Goal: Transaction & Acquisition: Download file/media

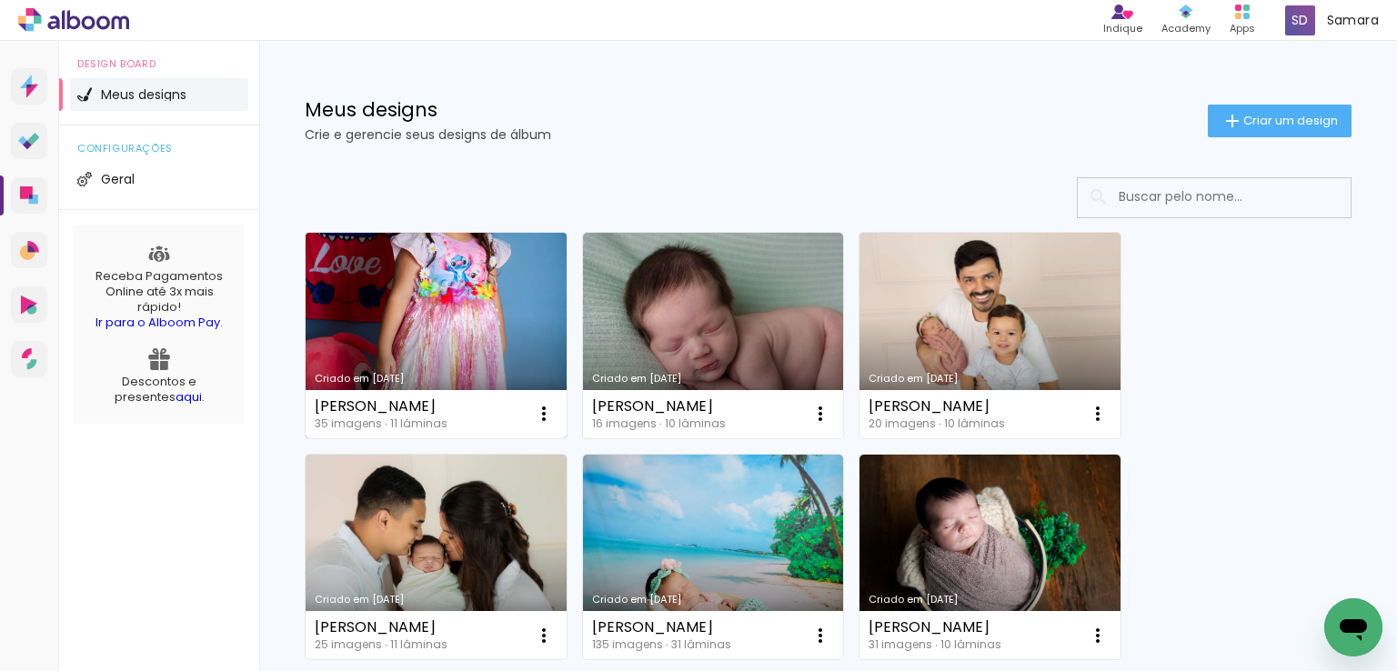
click at [480, 303] on link "Criado em [DATE]" at bounding box center [436, 336] width 261 height 206
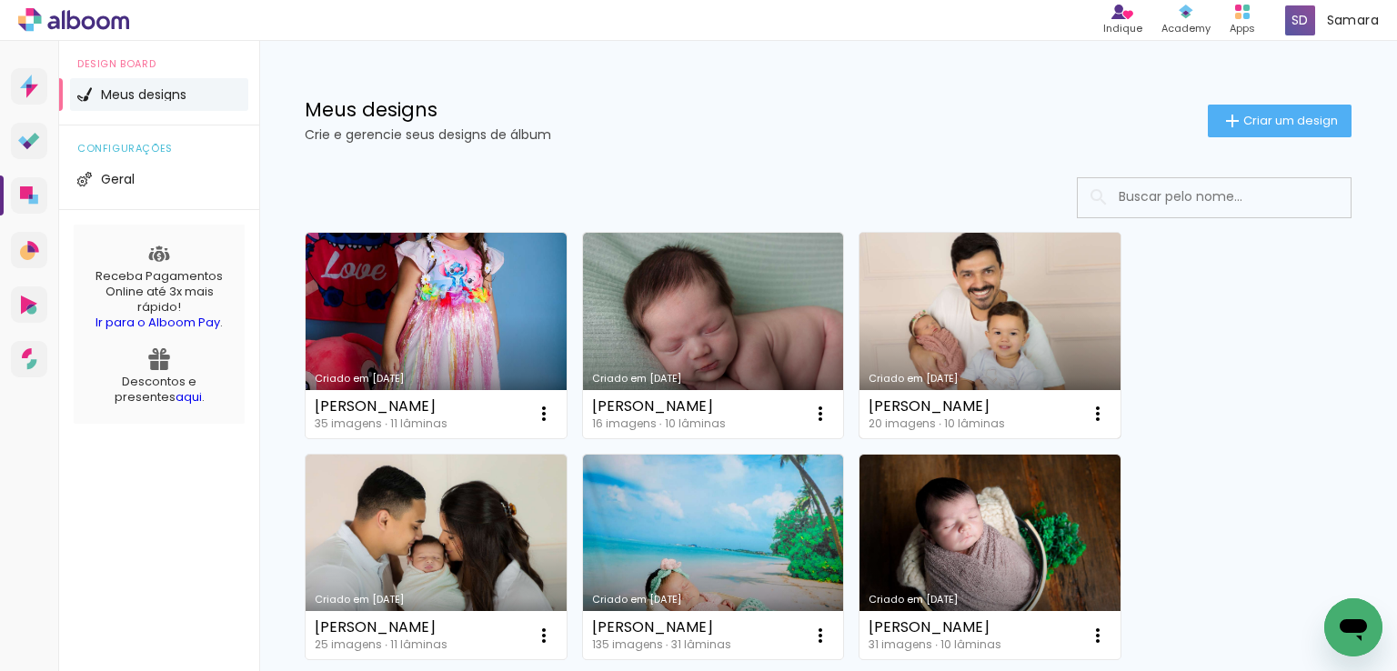
scroll to position [182, 0]
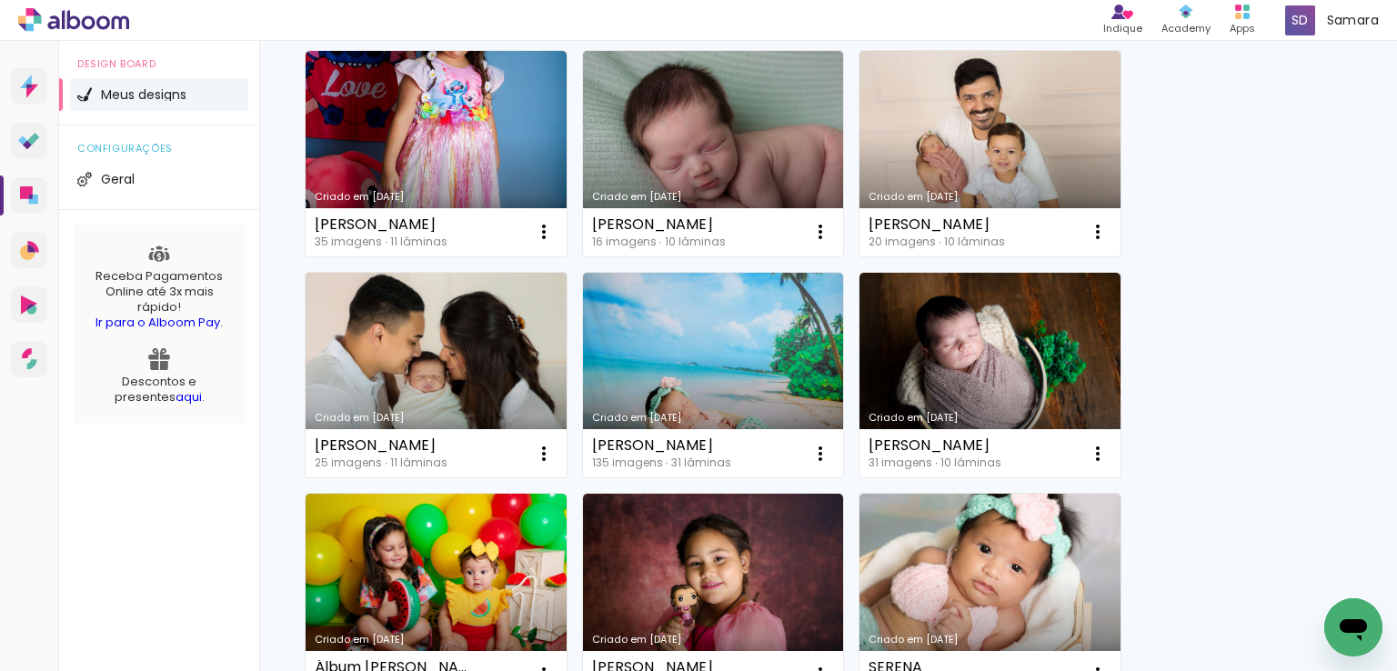
click at [454, 342] on link "Criado em [DATE]" at bounding box center [436, 376] width 261 height 206
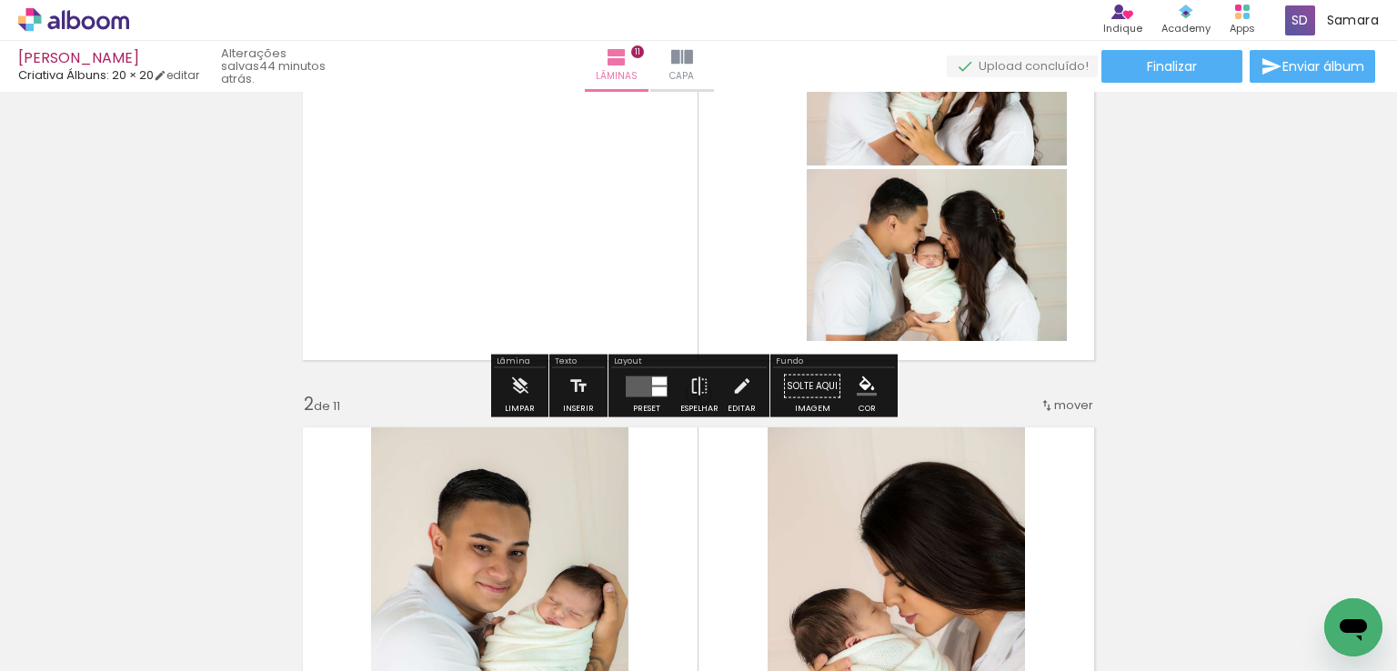
scroll to position [182, 0]
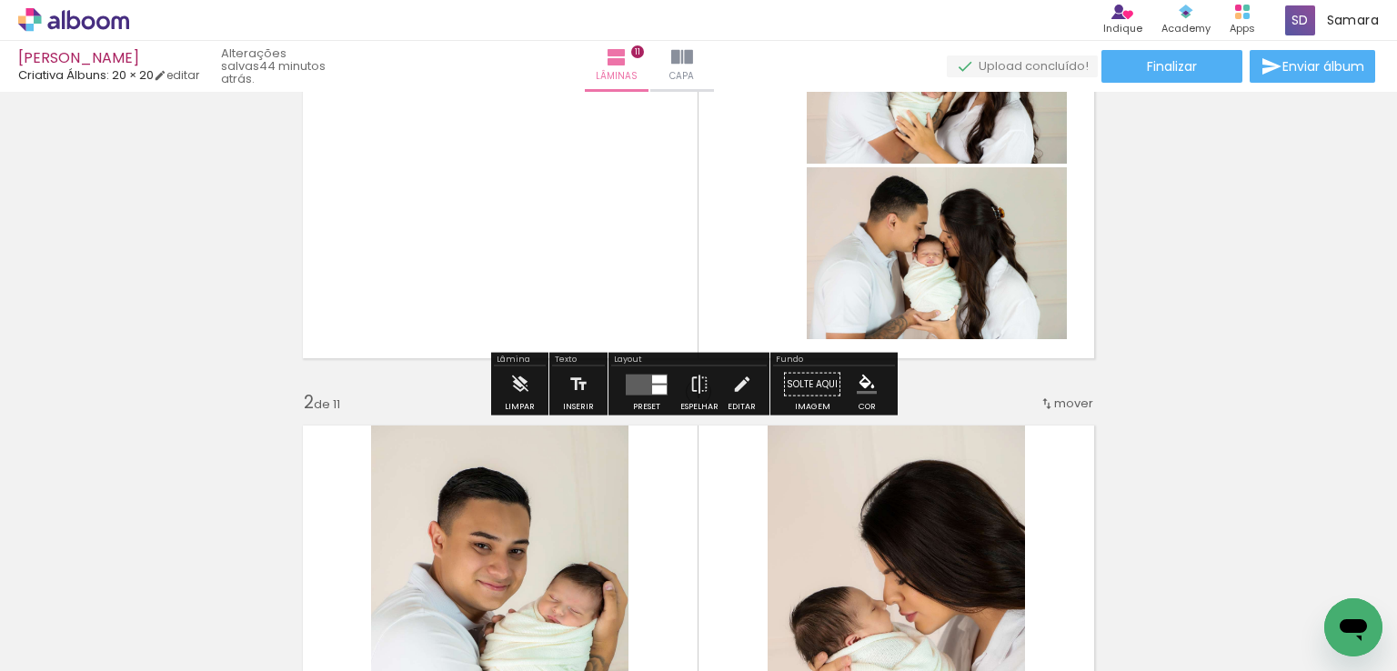
click at [652, 388] on div at bounding box center [659, 389] width 15 height 9
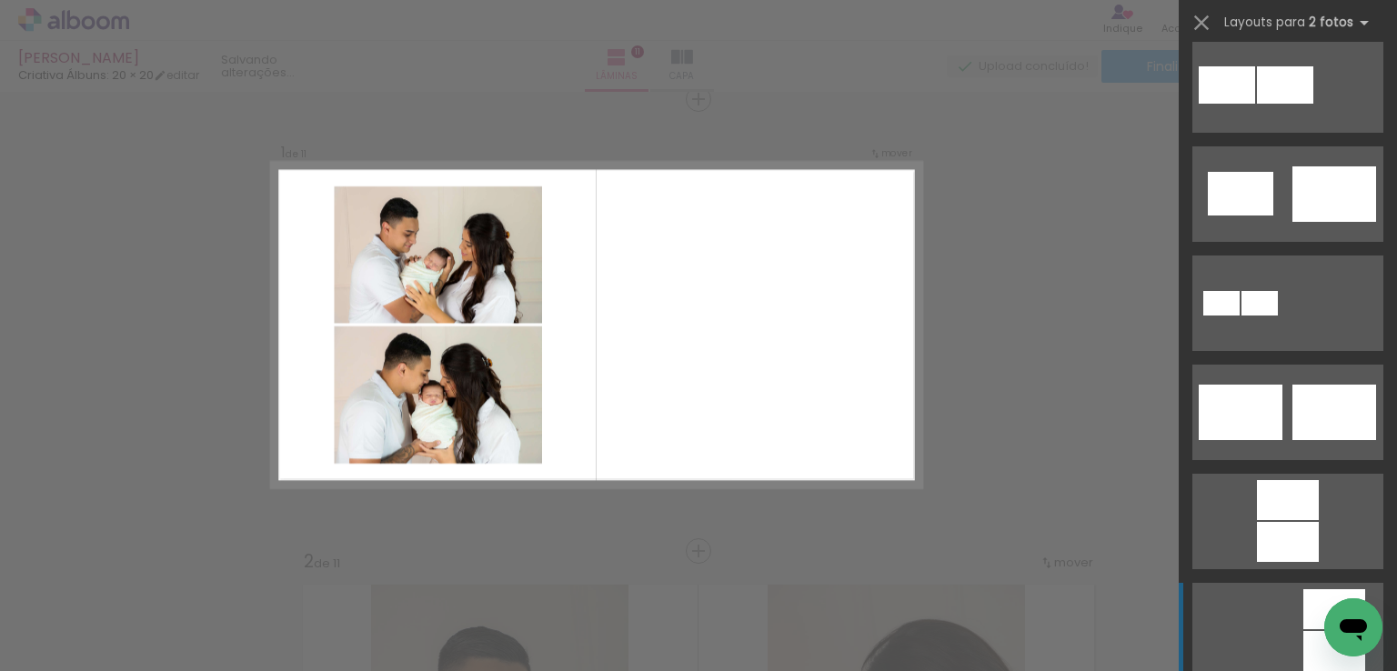
scroll to position [728, 0]
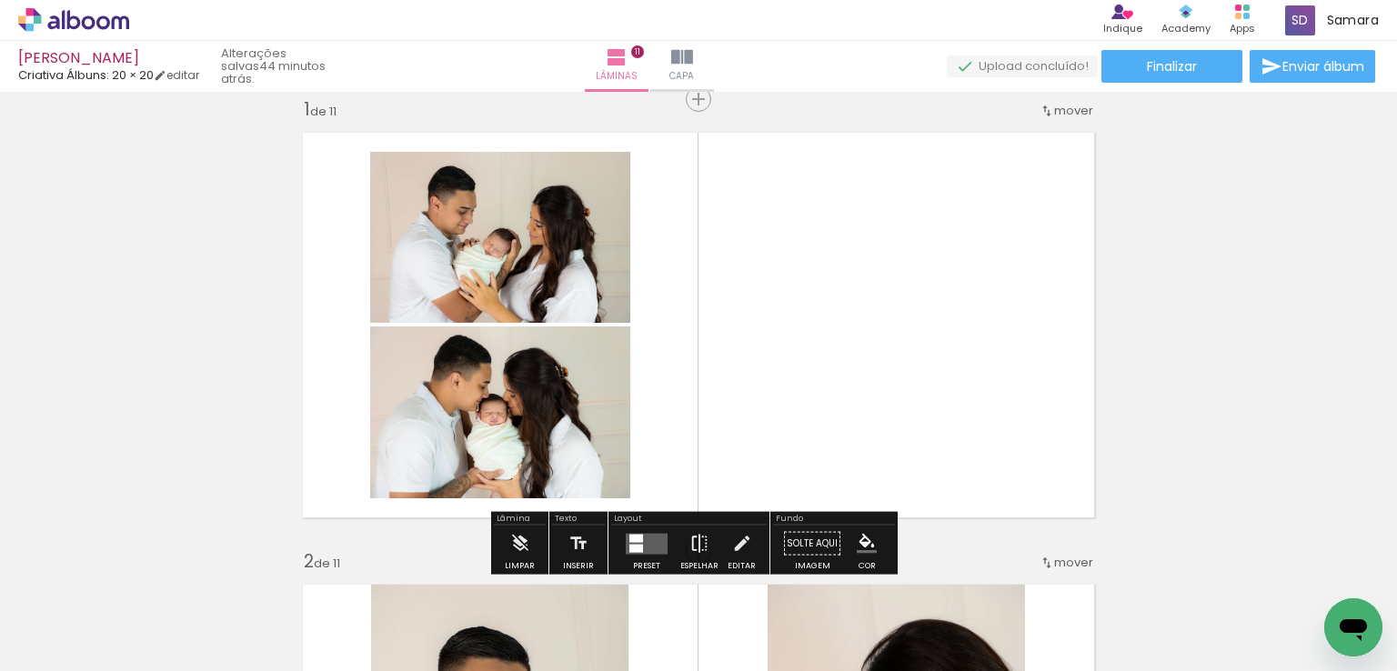
click at [696, 549] on iron-icon at bounding box center [700, 544] width 20 height 36
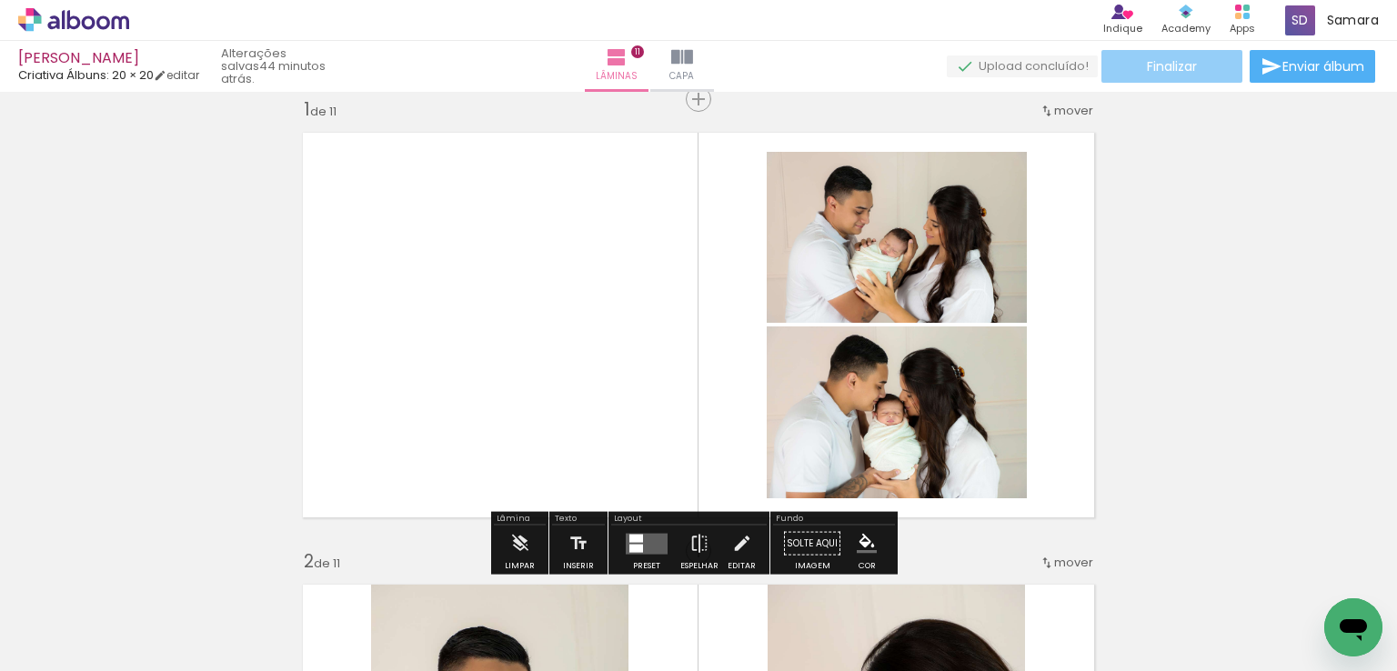
click at [1147, 61] on span "Finalizar" at bounding box center [1172, 66] width 50 height 13
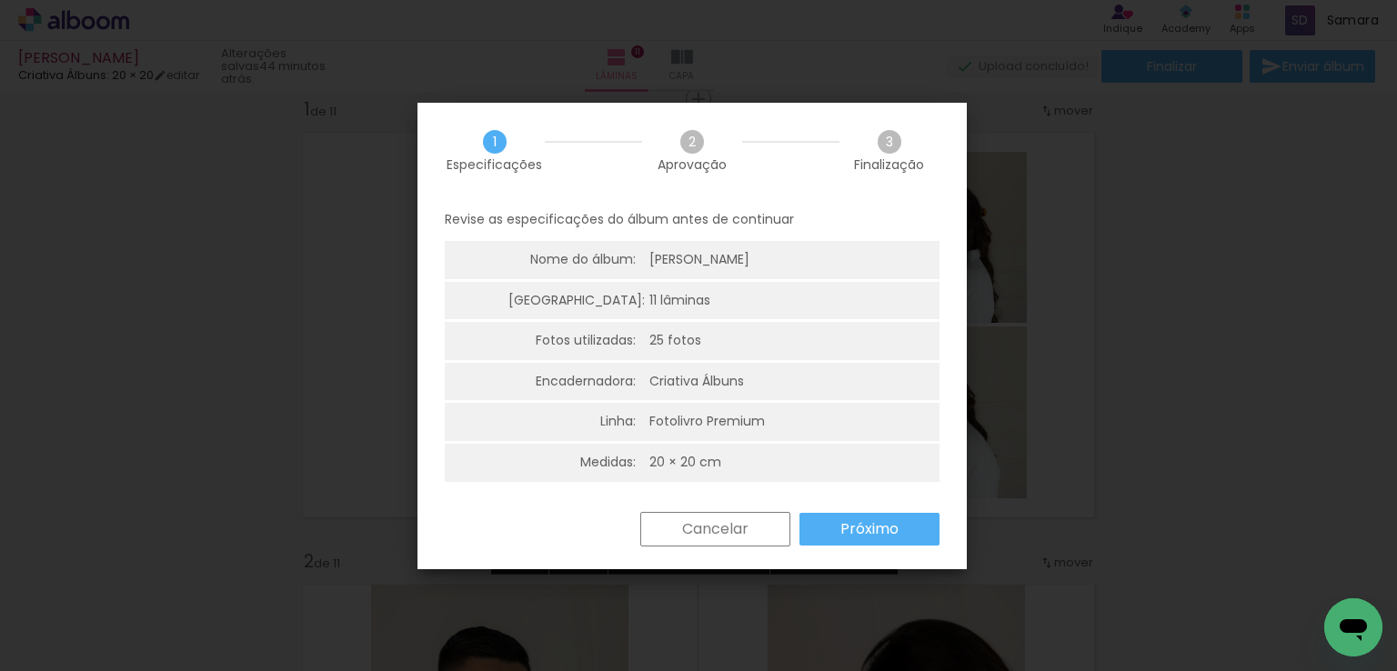
click at [0, 0] on slot "Próximo" at bounding box center [0, 0] width 0 height 0
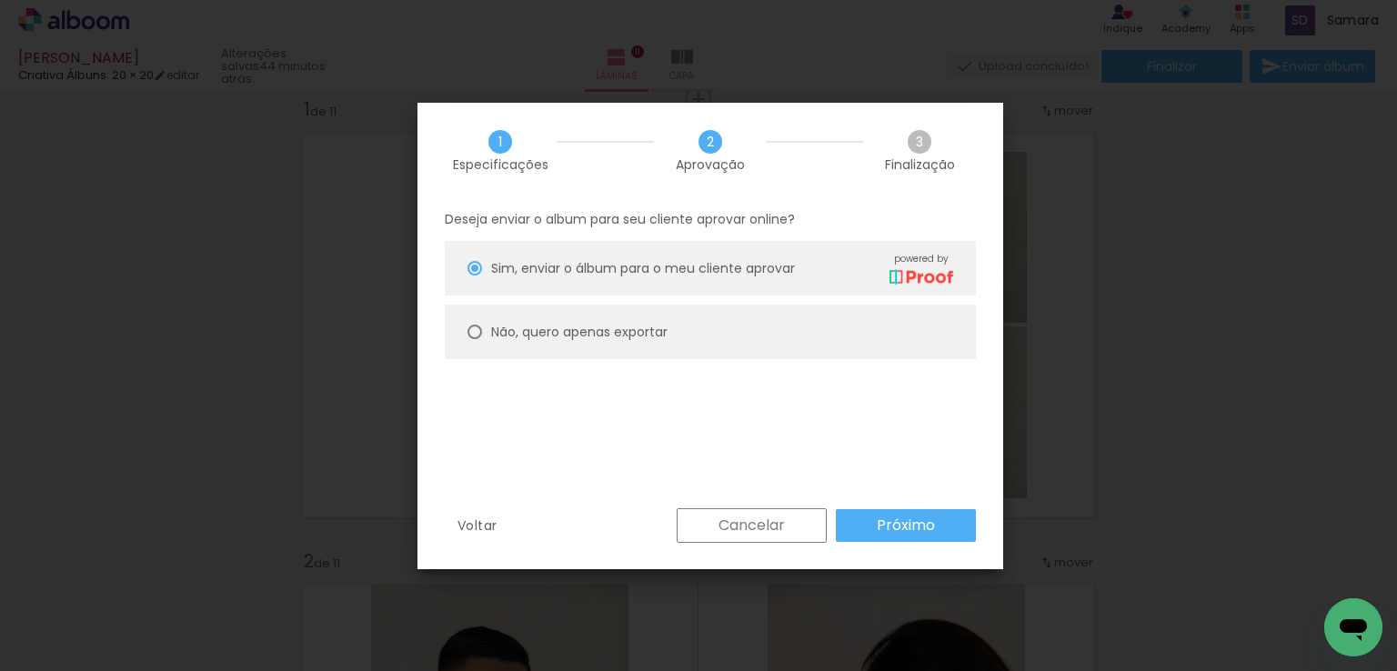
click at [0, 0] on slot "Não, quero apenas exportar" at bounding box center [0, 0] width 0 height 0
type paper-radio-button "on"
click at [887, 509] on div "Cancelar Próximo" at bounding box center [822, 526] width 308 height 35
click at [0, 0] on slot "Próximo" at bounding box center [0, 0] width 0 height 0
type input "Alta, 300 DPI"
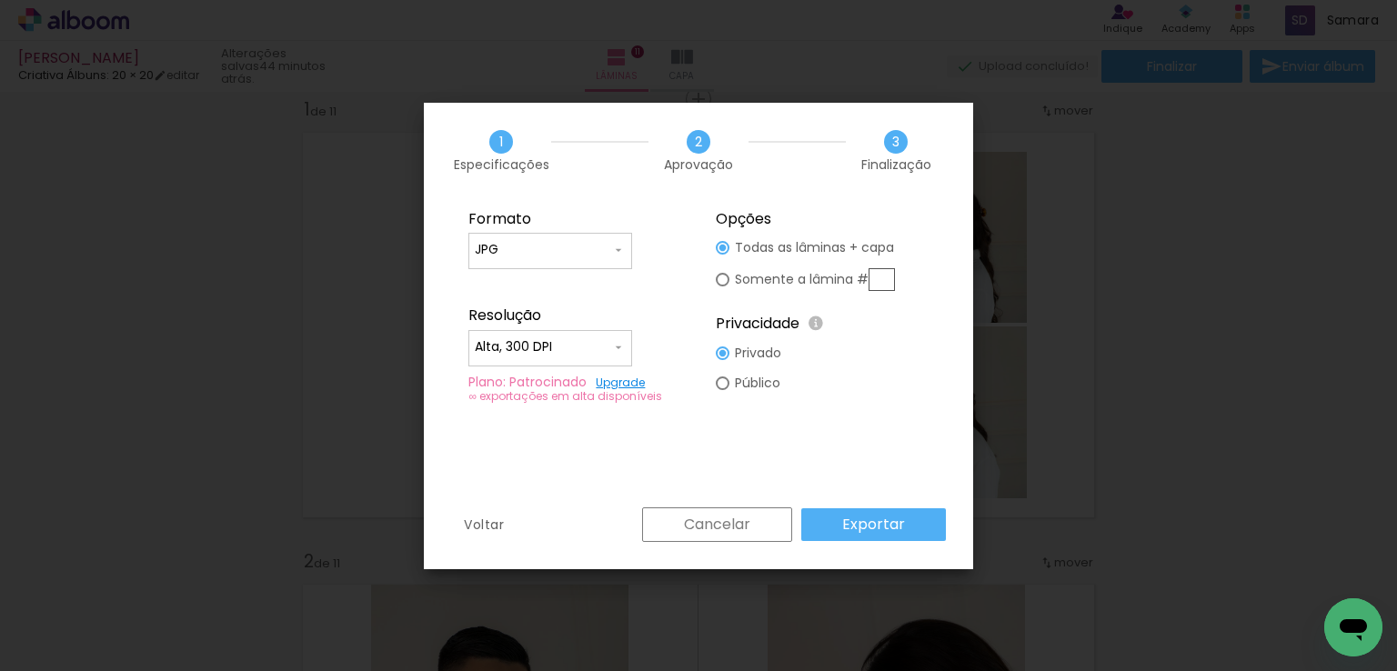
click at [0, 0] on slot "Somente a lâmina #" at bounding box center [0, 0] width 0 height 0
type paper-radio-button "on"
click at [888, 278] on input "text" at bounding box center [882, 279] width 26 height 23
type input "1"
click at [834, 517] on paper-button "Exportar" at bounding box center [873, 525] width 145 height 33
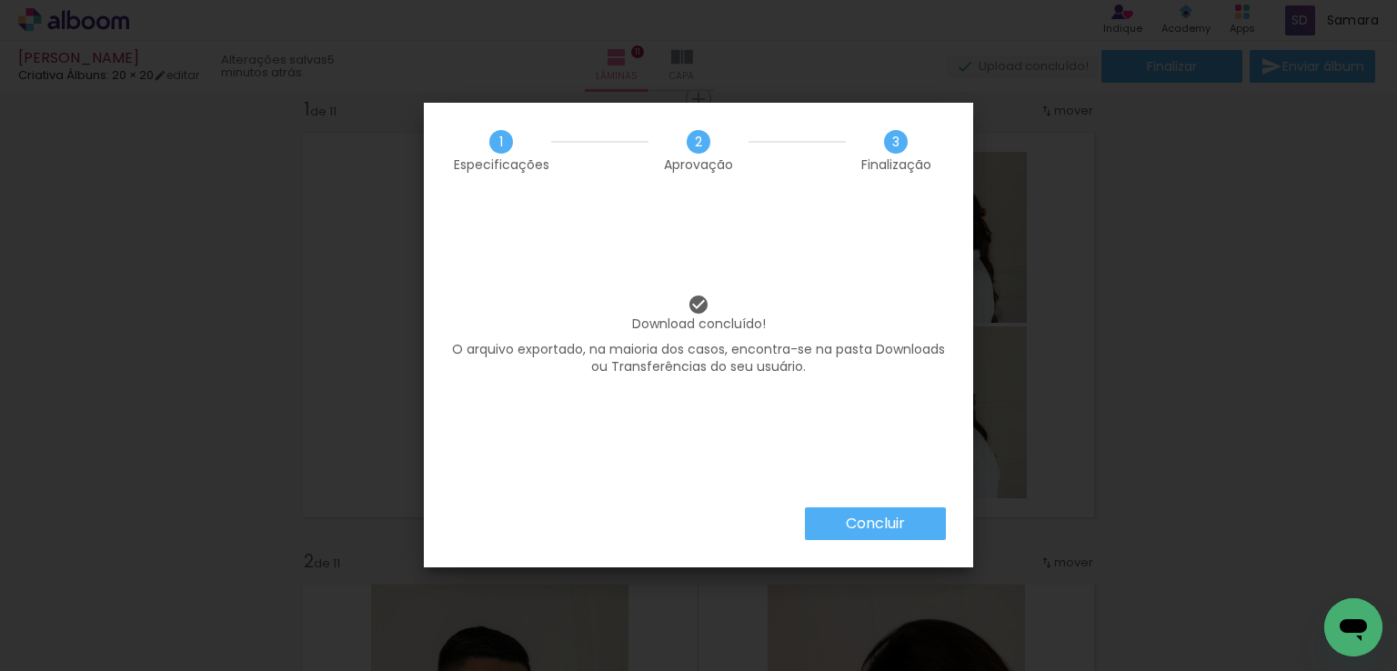
click at [0, 0] on slot "Concluir" at bounding box center [0, 0] width 0 height 0
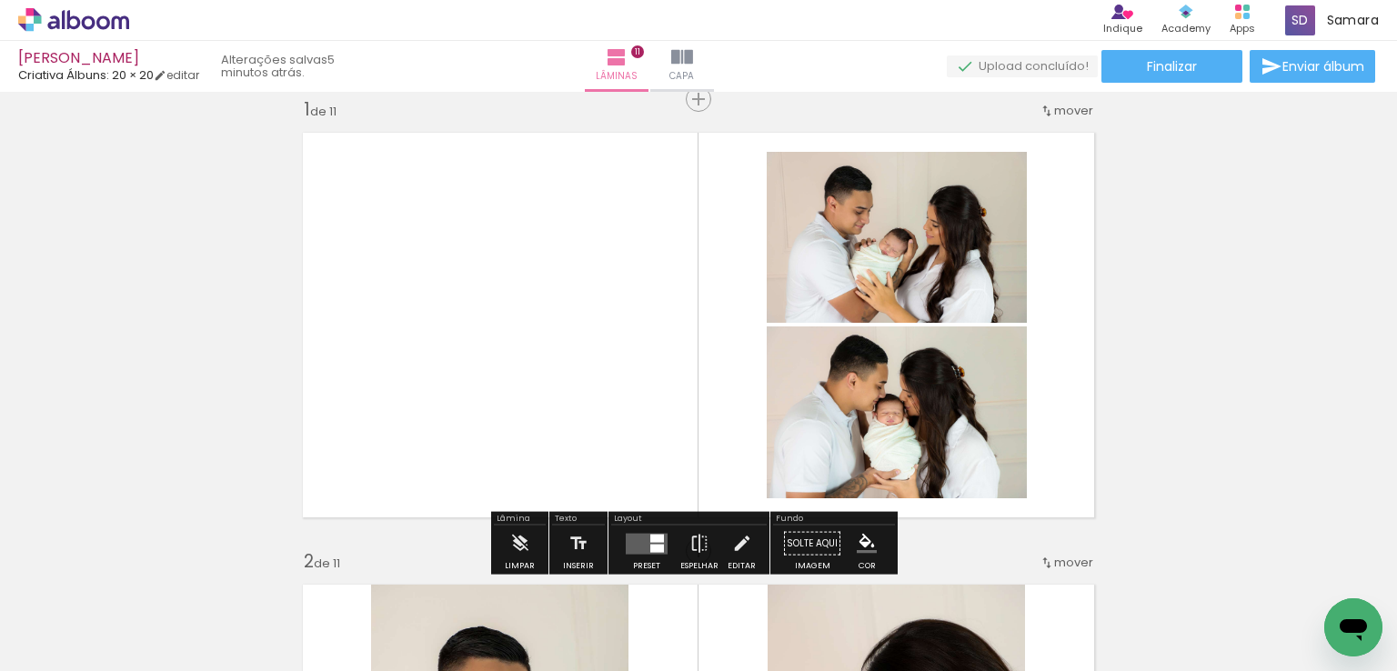
click at [113, 79] on span "Criativa Álbuns: 20 × 20" at bounding box center [86, 74] width 136 height 17
click at [186, 74] on link "editar" at bounding box center [176, 74] width 45 height 15
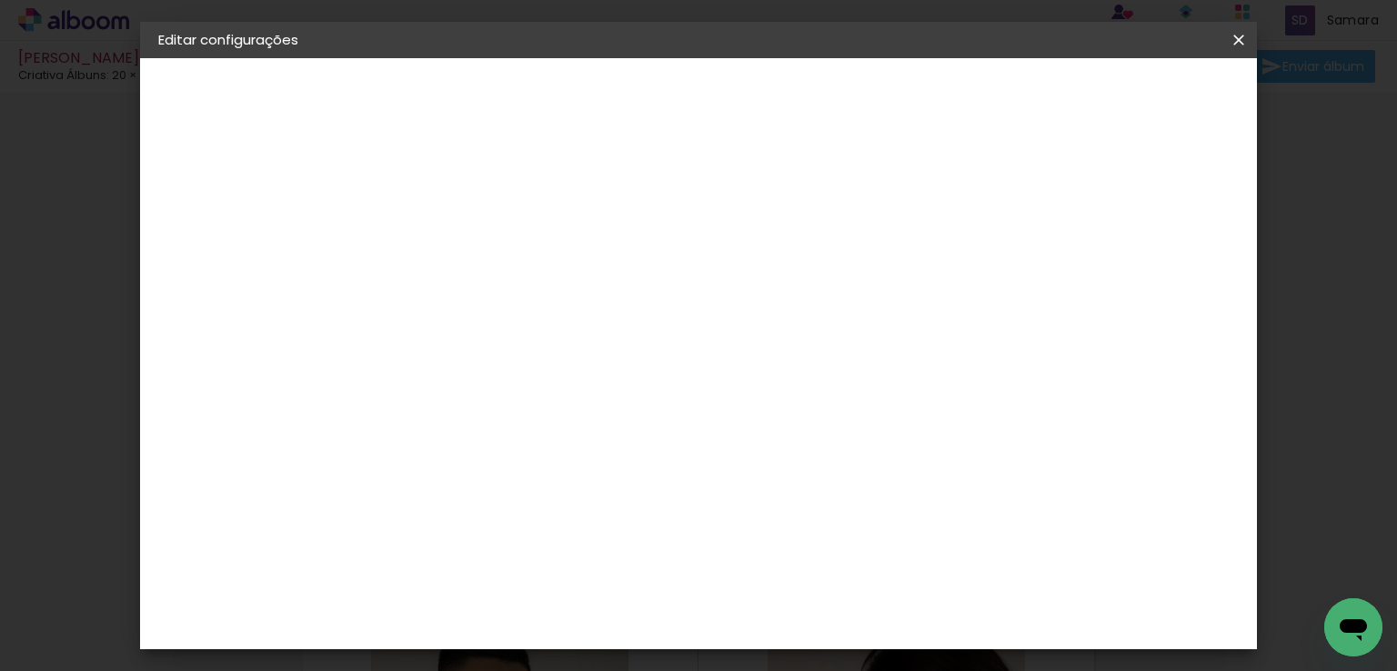
click at [1234, 40] on iron-icon at bounding box center [1239, 40] width 22 height 18
